Goal: Information Seeking & Learning: Learn about a topic

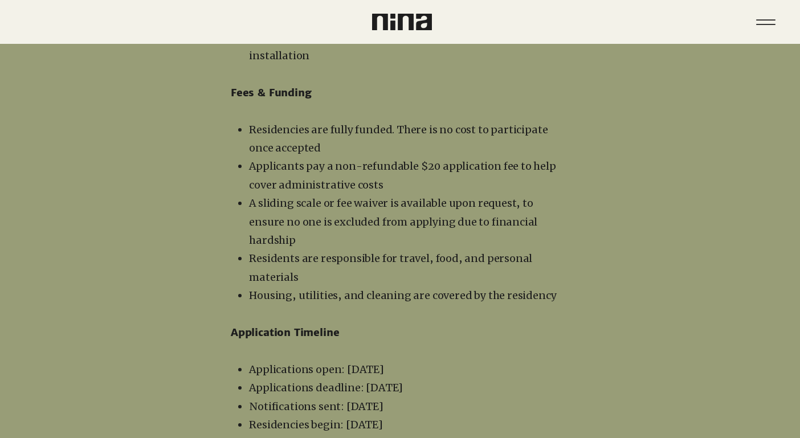
scroll to position [1916, 0]
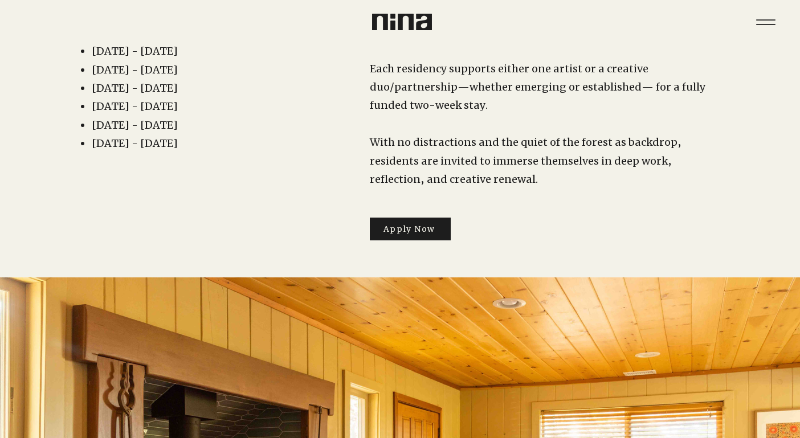
scroll to position [0, 0]
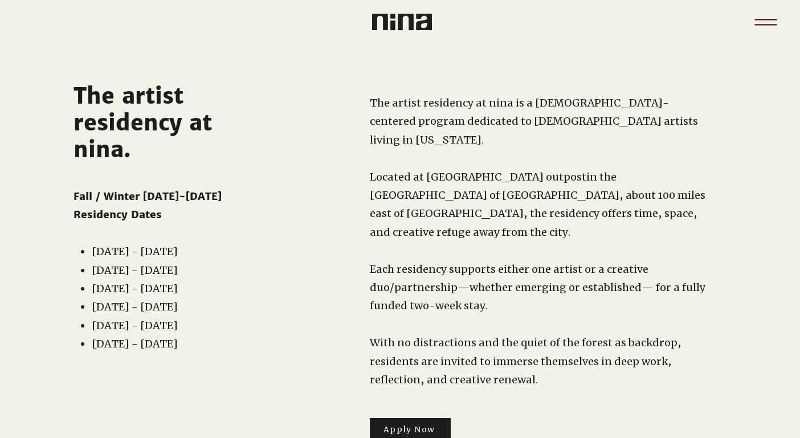
click at [772, 38] on icon "Menu" at bounding box center [766, 22] width 40 height 40
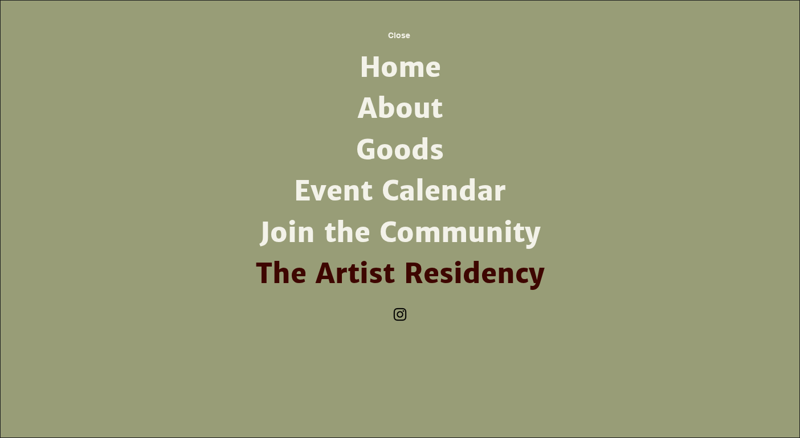
click at [479, 279] on link "The Artist Residency" at bounding box center [399, 273] width 297 height 41
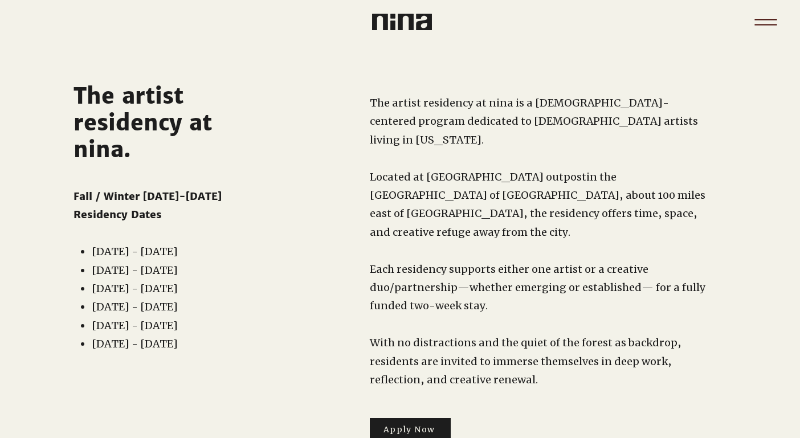
click at [769, 24] on icon "Menu" at bounding box center [765, 24] width 22 height 1
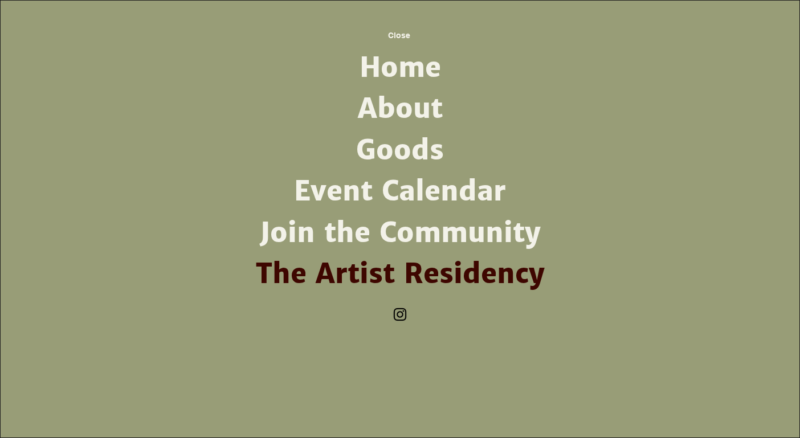
click at [383, 105] on link "About" at bounding box center [399, 108] width 297 height 41
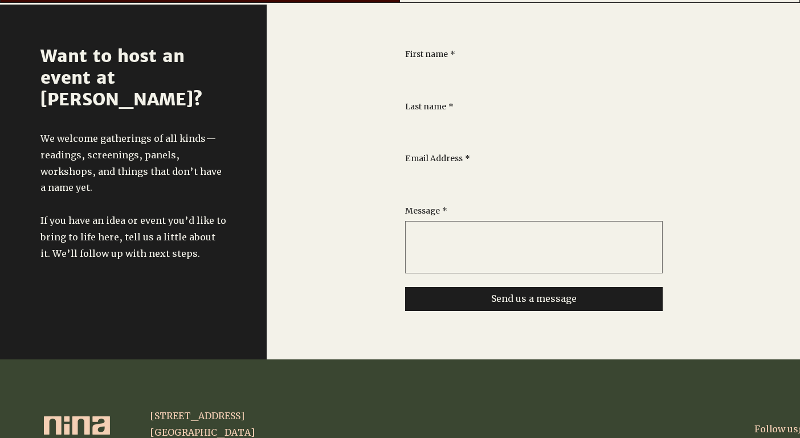
scroll to position [831, 0]
